Goal: Information Seeking & Learning: Learn about a topic

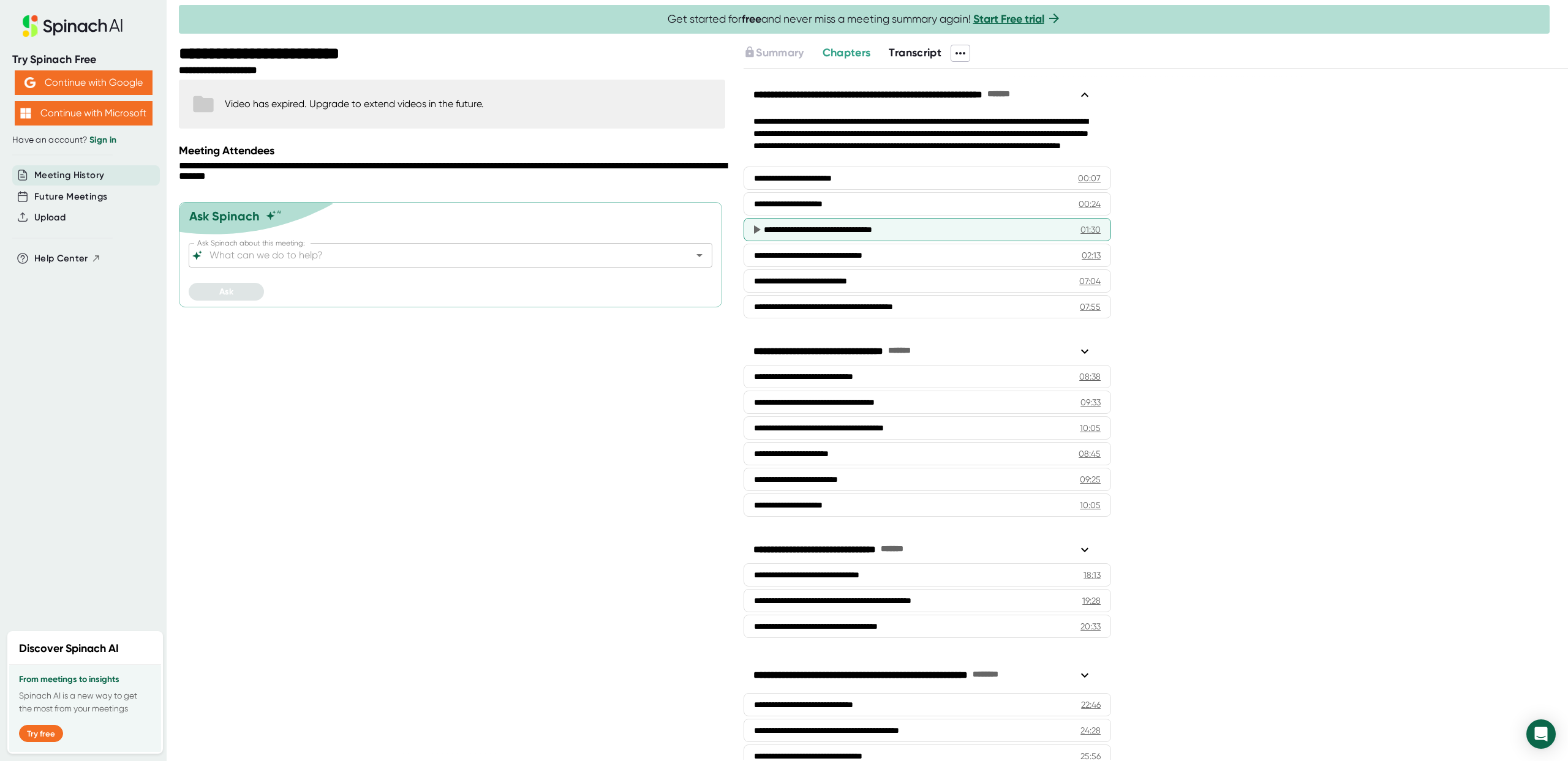
click at [757, 230] on icon at bounding box center [757, 230] width 7 height 8
click at [757, 228] on icon at bounding box center [757, 230] width 7 height 8
click at [754, 228] on icon at bounding box center [756, 229] width 14 height 14
click at [773, 226] on div "**********" at bounding box center [912, 230] width 297 height 12
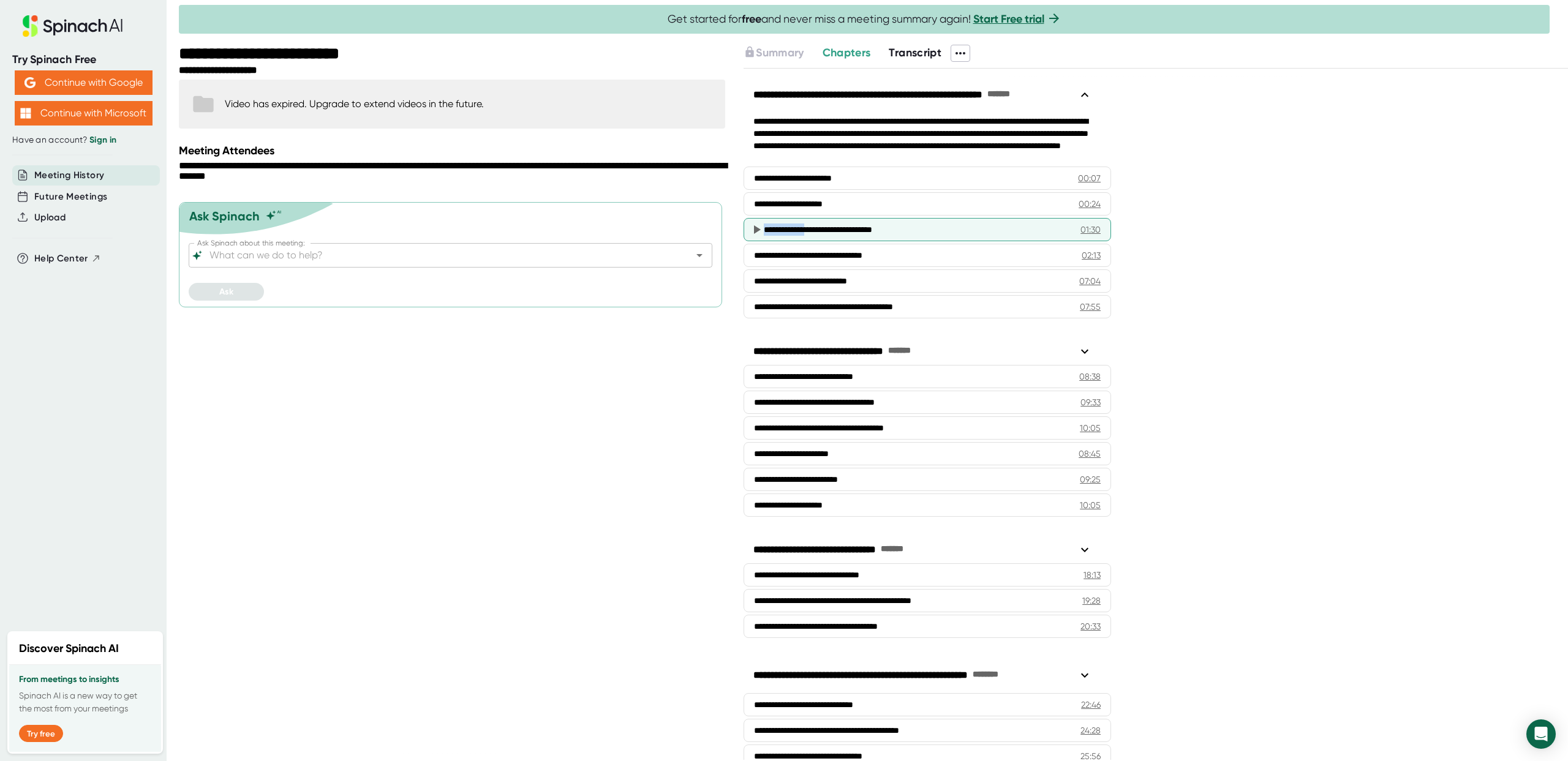
click at [758, 230] on icon at bounding box center [757, 230] width 7 height 8
click at [609, 370] on div "**********" at bounding box center [453, 403] width 549 height 716
click at [756, 236] on icon at bounding box center [756, 229] width 14 height 14
click at [755, 231] on icon at bounding box center [757, 230] width 7 height 8
click at [910, 50] on span "Transcript" at bounding box center [915, 53] width 52 height 14
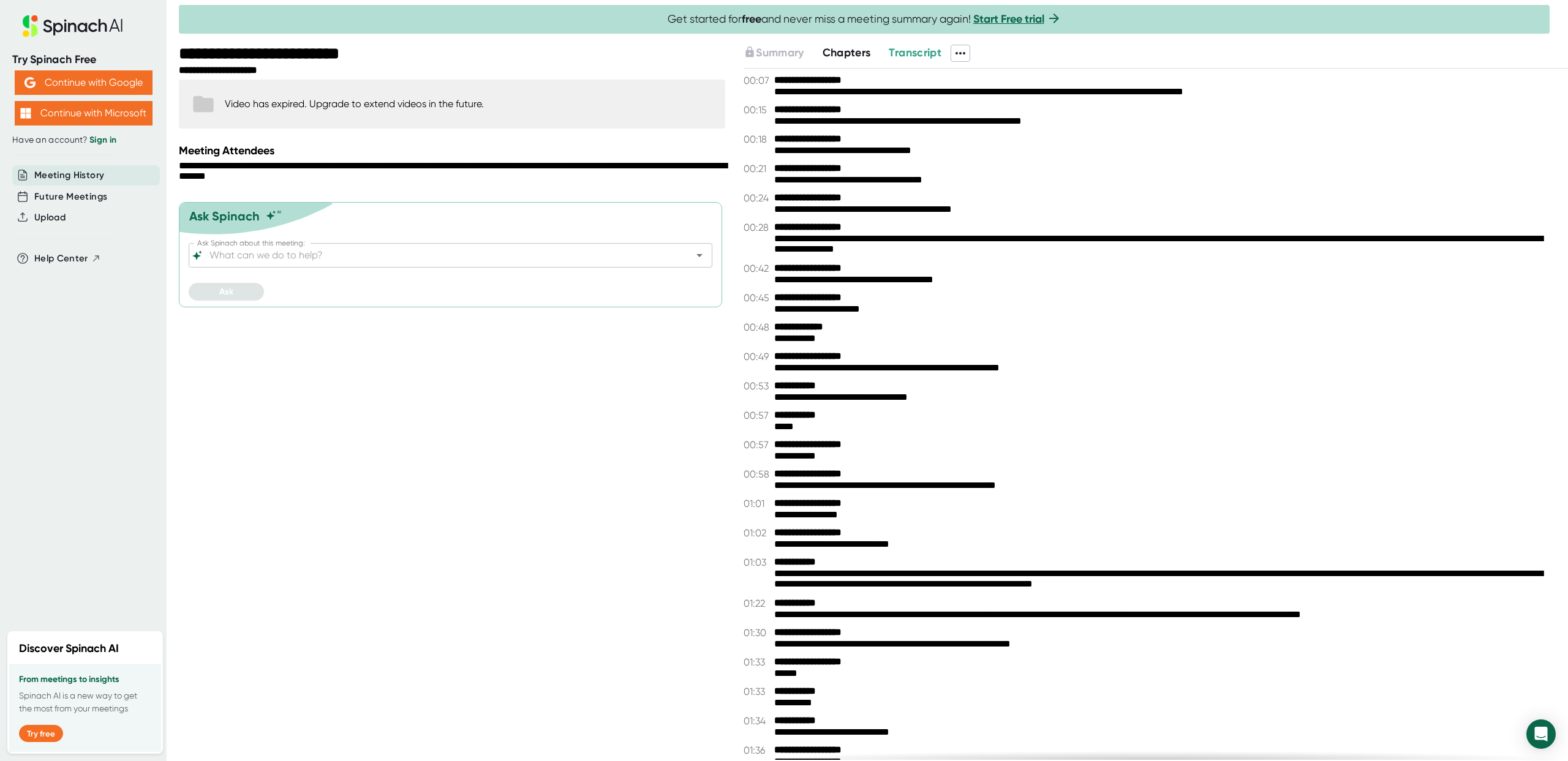
click at [851, 55] on span "Chapters" at bounding box center [847, 53] width 48 height 14
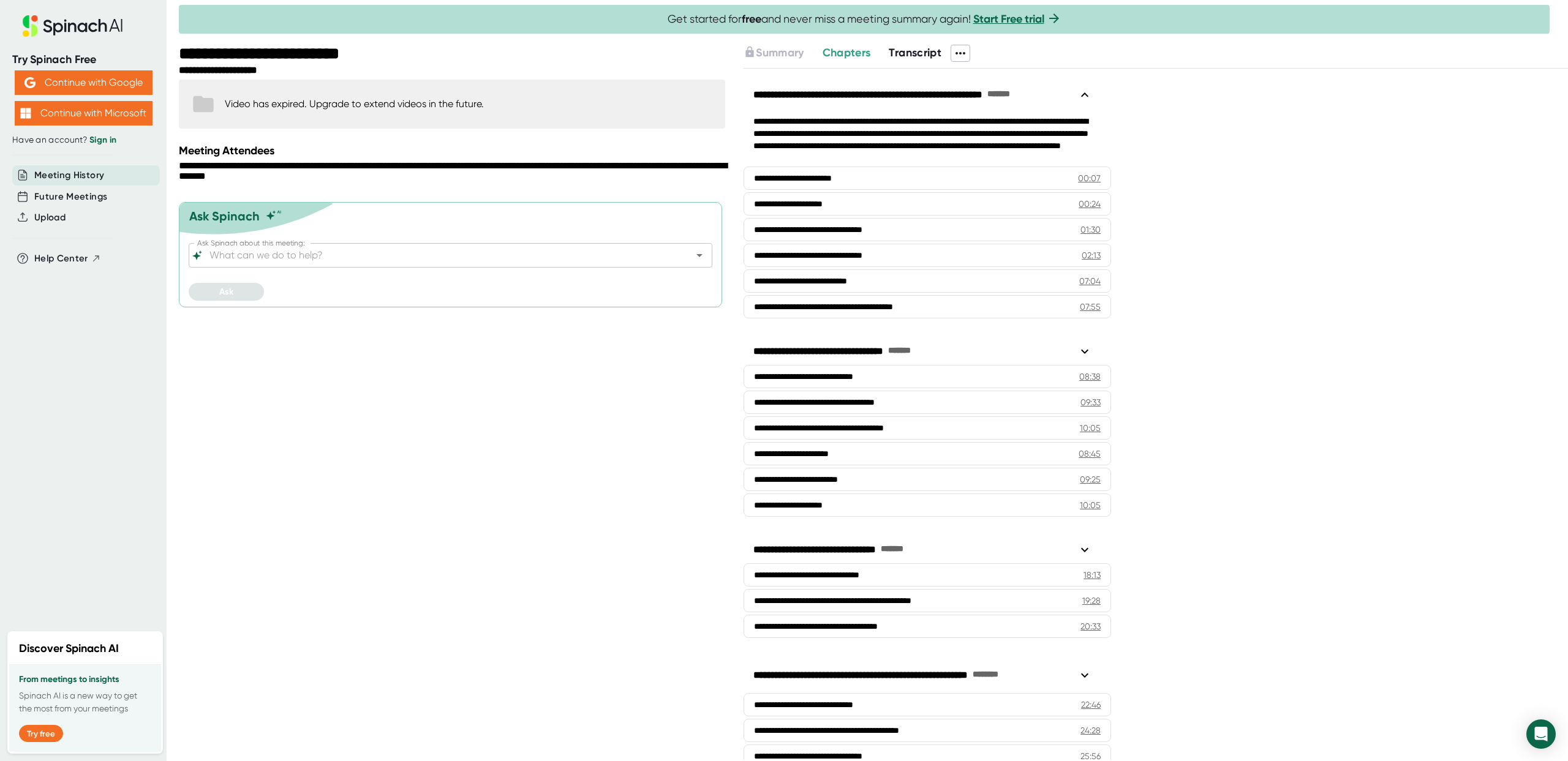
click at [910, 50] on span "Transcript" at bounding box center [915, 53] width 52 height 14
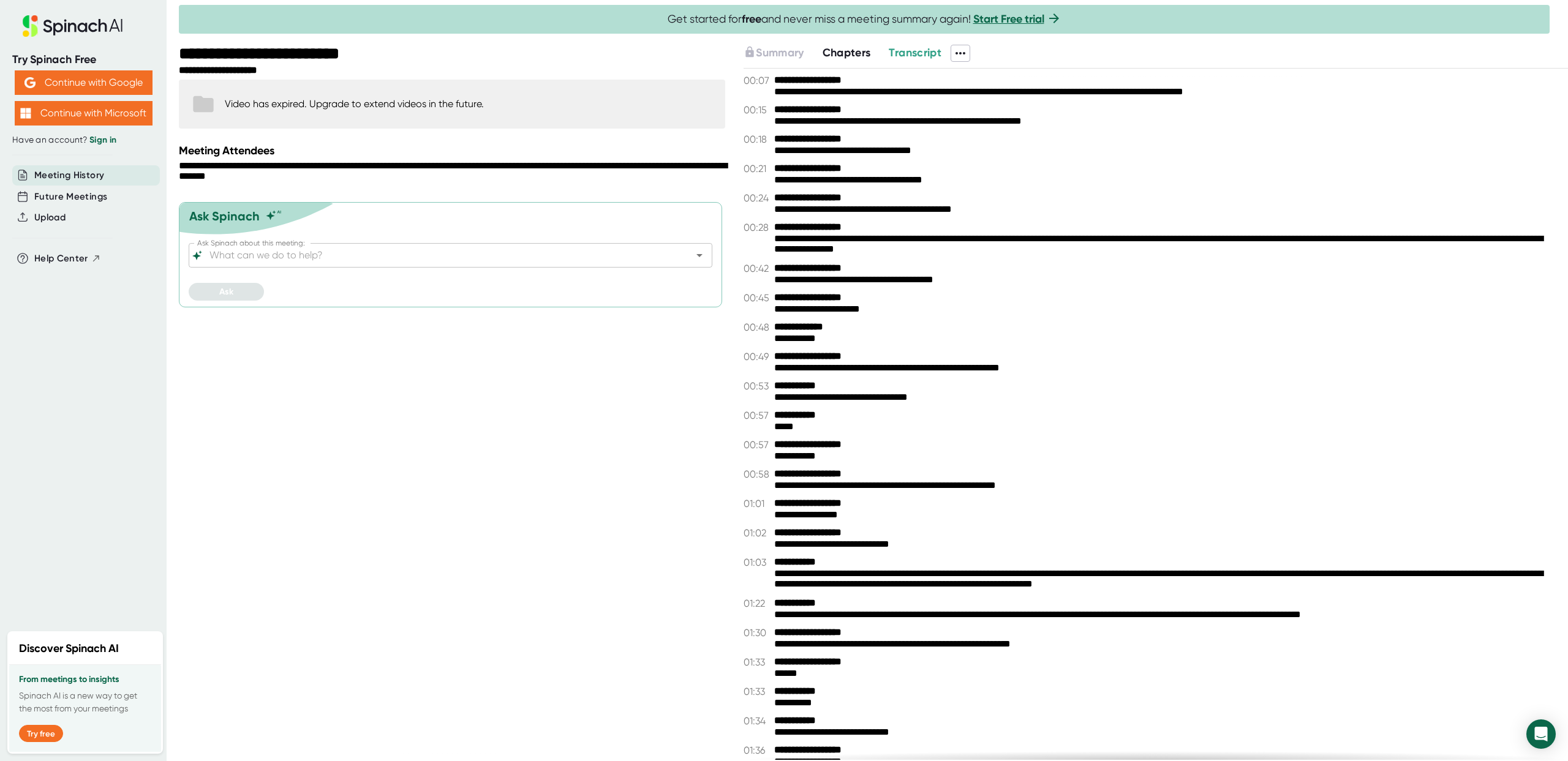
click at [838, 50] on span "Chapters" at bounding box center [847, 53] width 48 height 14
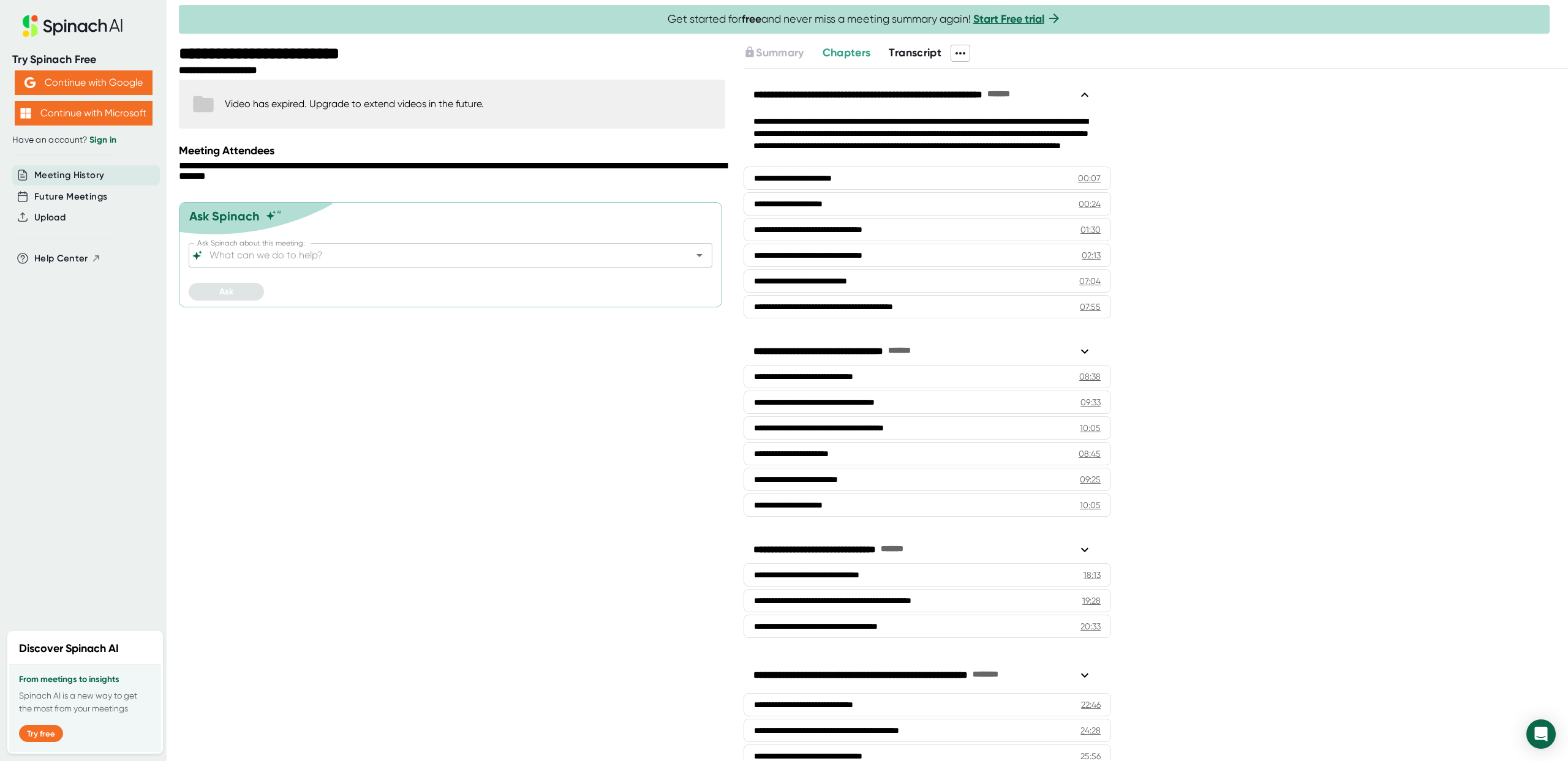
click at [912, 52] on span "Transcript" at bounding box center [915, 53] width 52 height 14
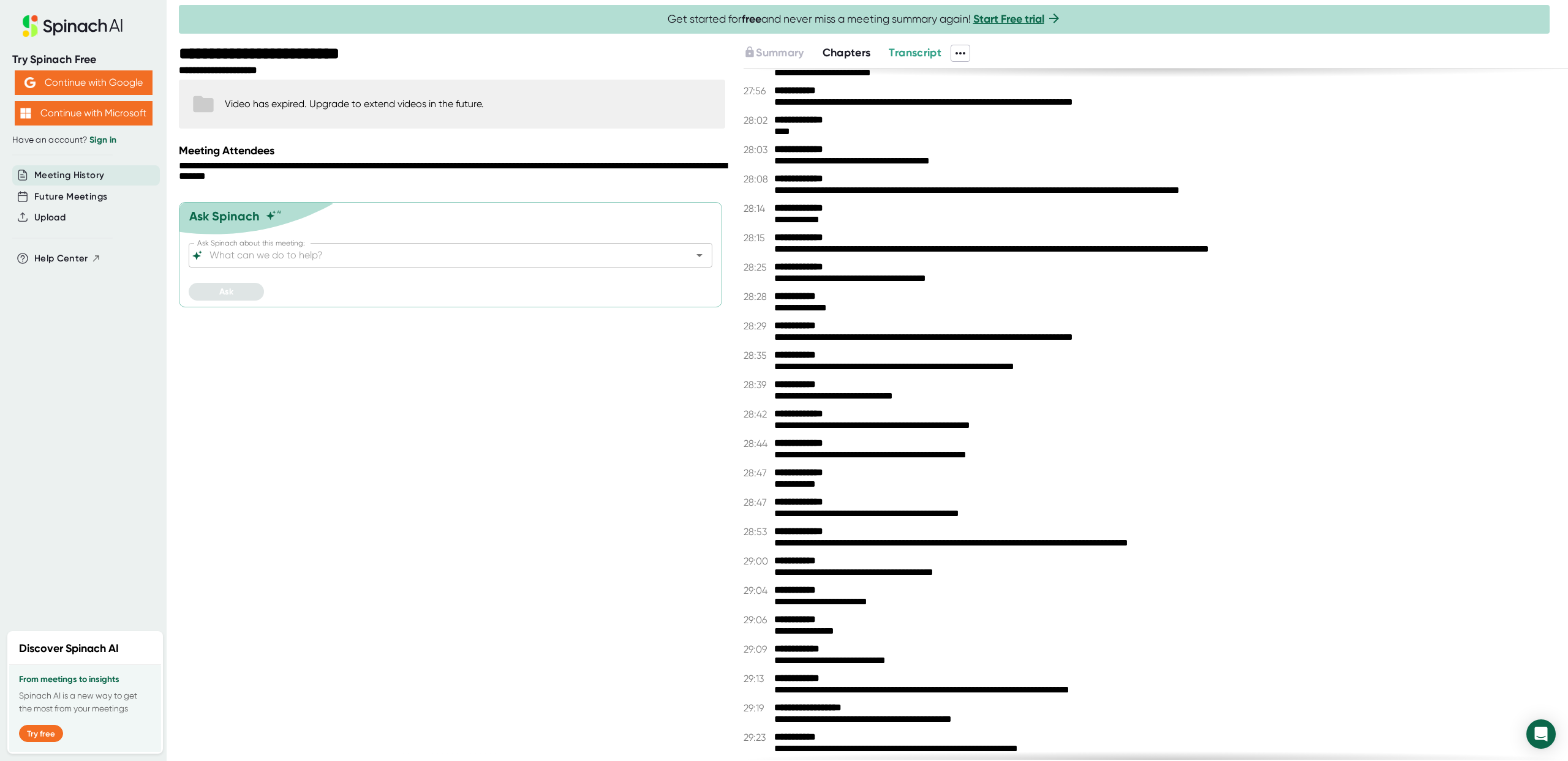
scroll to position [11519, 0]
